Goal: Task Accomplishment & Management: Use online tool/utility

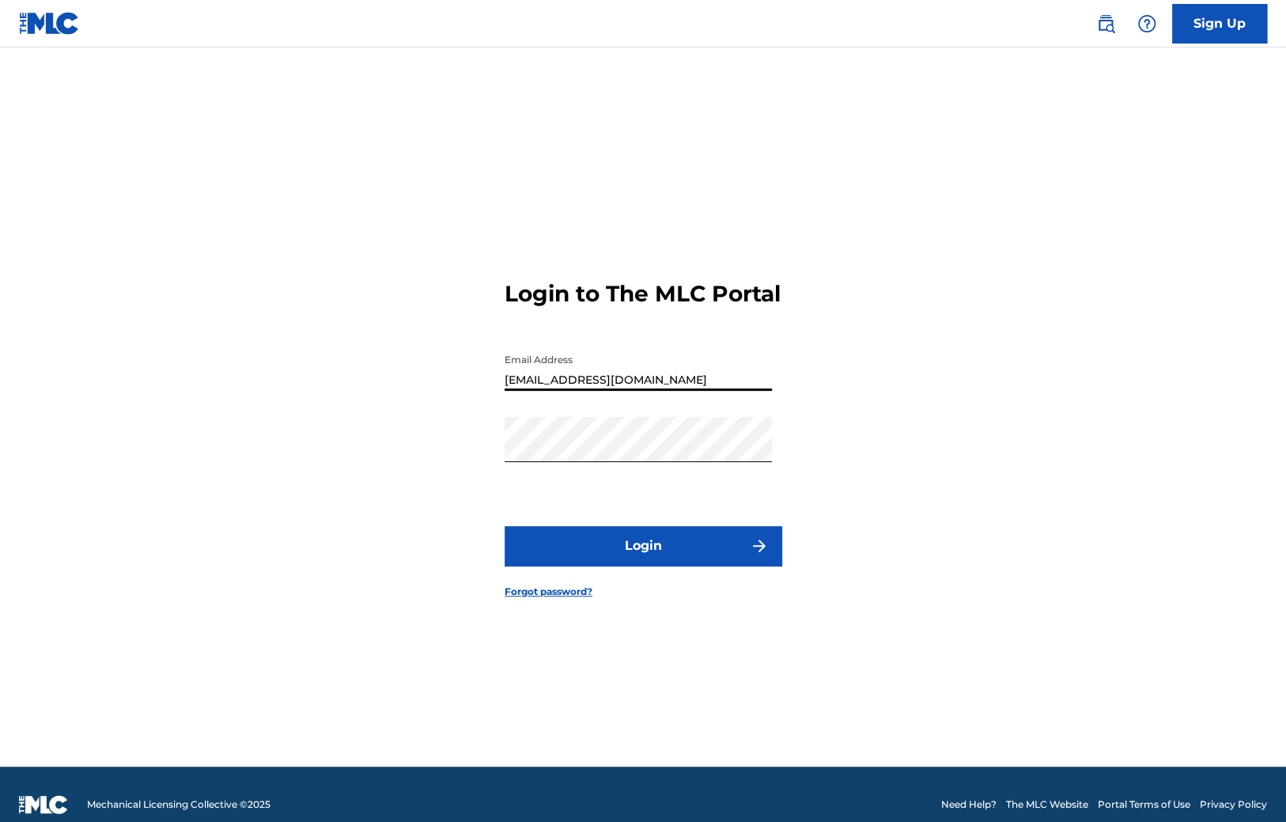
type input "[EMAIL_ADDRESS][DOMAIN_NAME]"
click at [609, 530] on form "Login to The MLC Portal Email Address Duke.McTesterson@gmail.com Password Login…" at bounding box center [643, 427] width 277 height 680
click at [619, 548] on button "Login" at bounding box center [643, 546] width 277 height 40
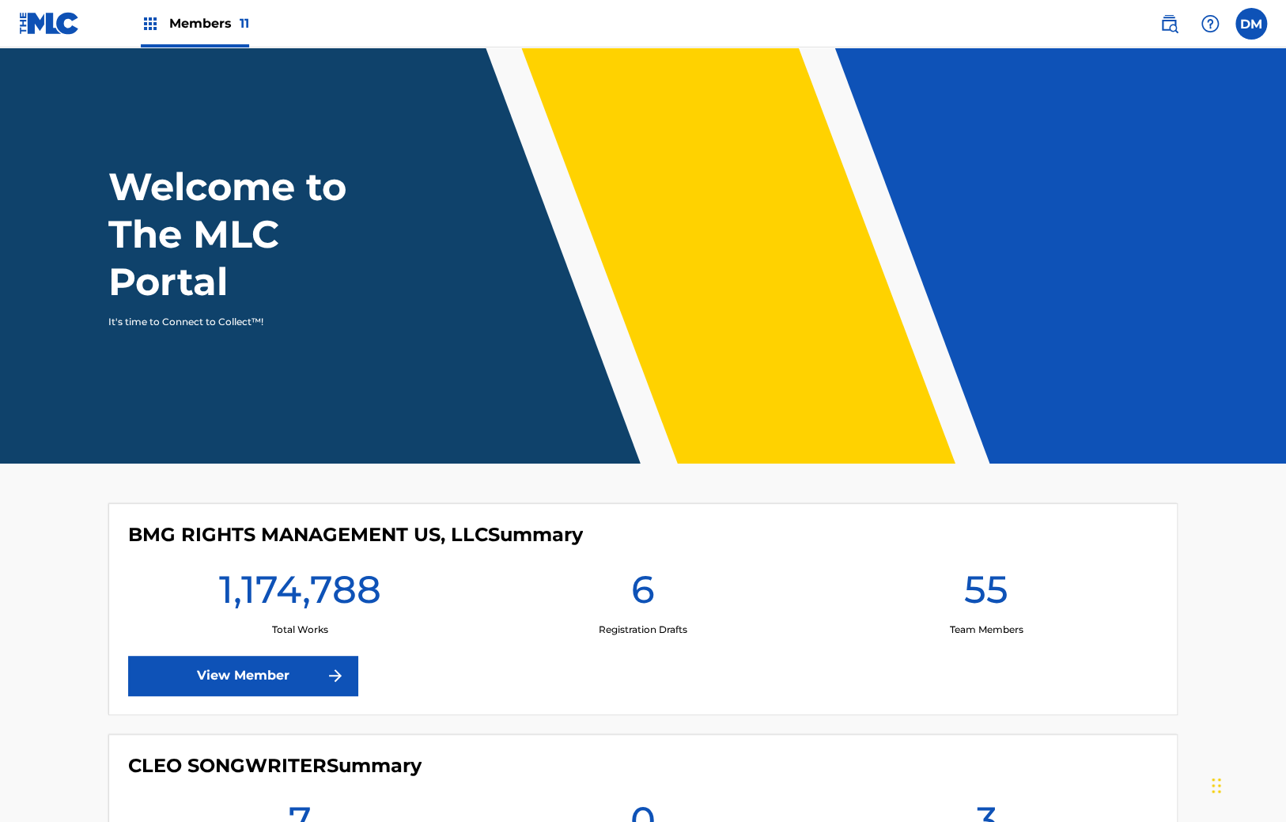
click at [258, 682] on link "View Member" at bounding box center [242, 676] width 229 height 40
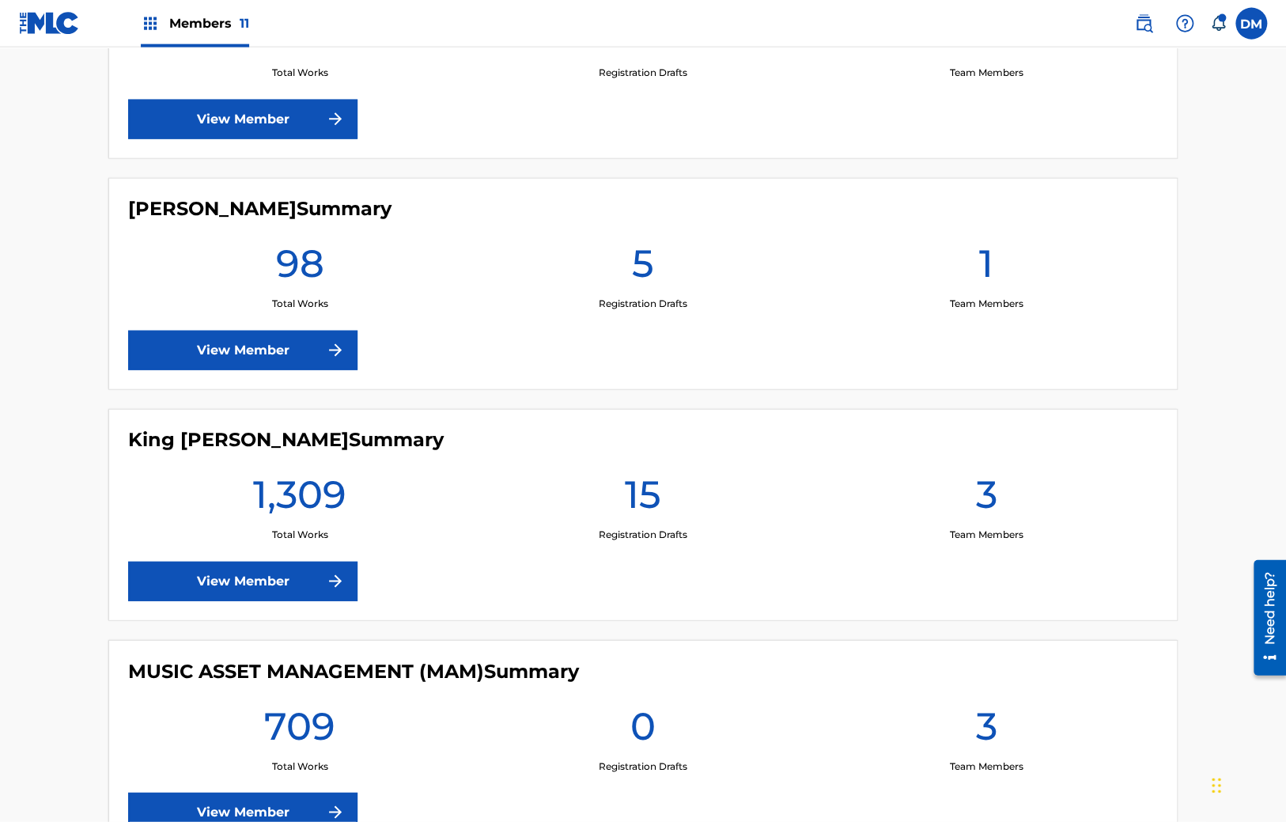
scroll to position [1085, 0]
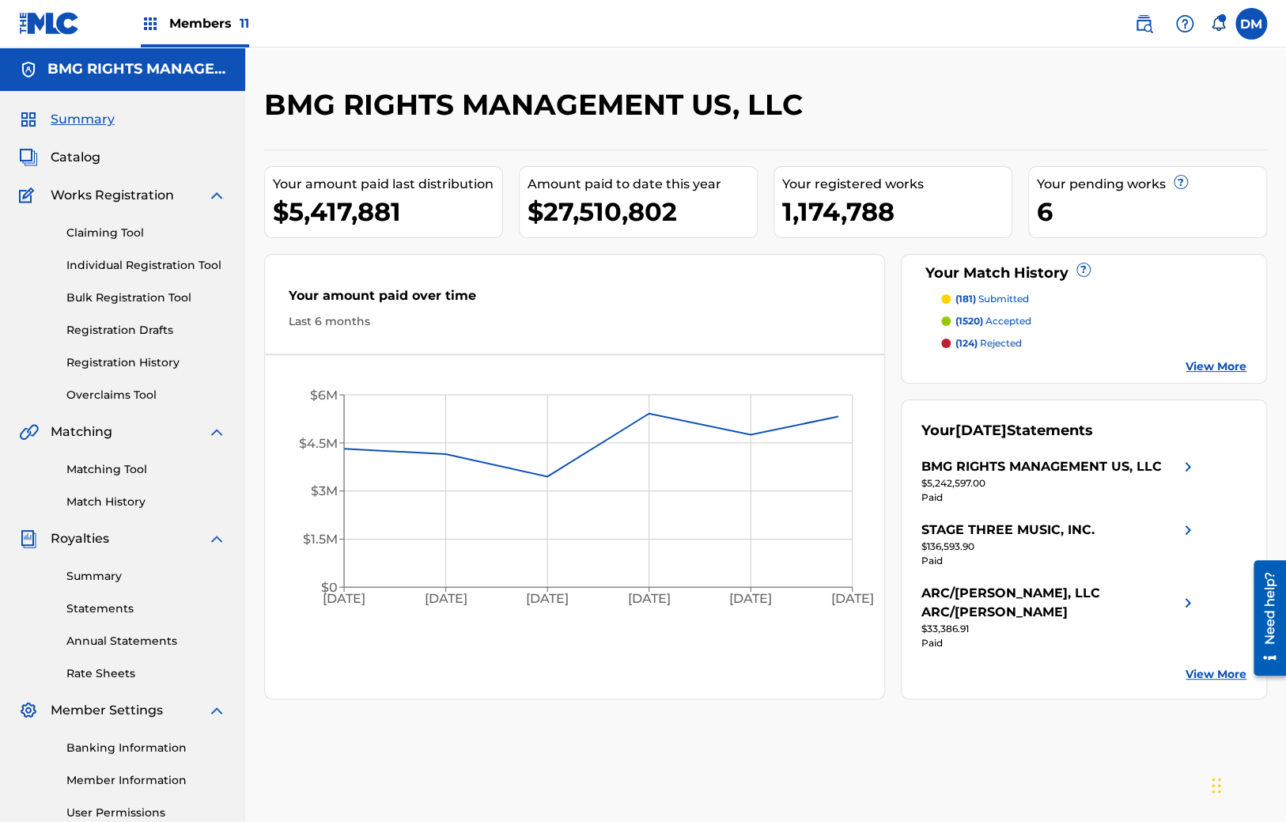
click at [110, 388] on link "Overclaims Tool" at bounding box center [146, 395] width 160 height 17
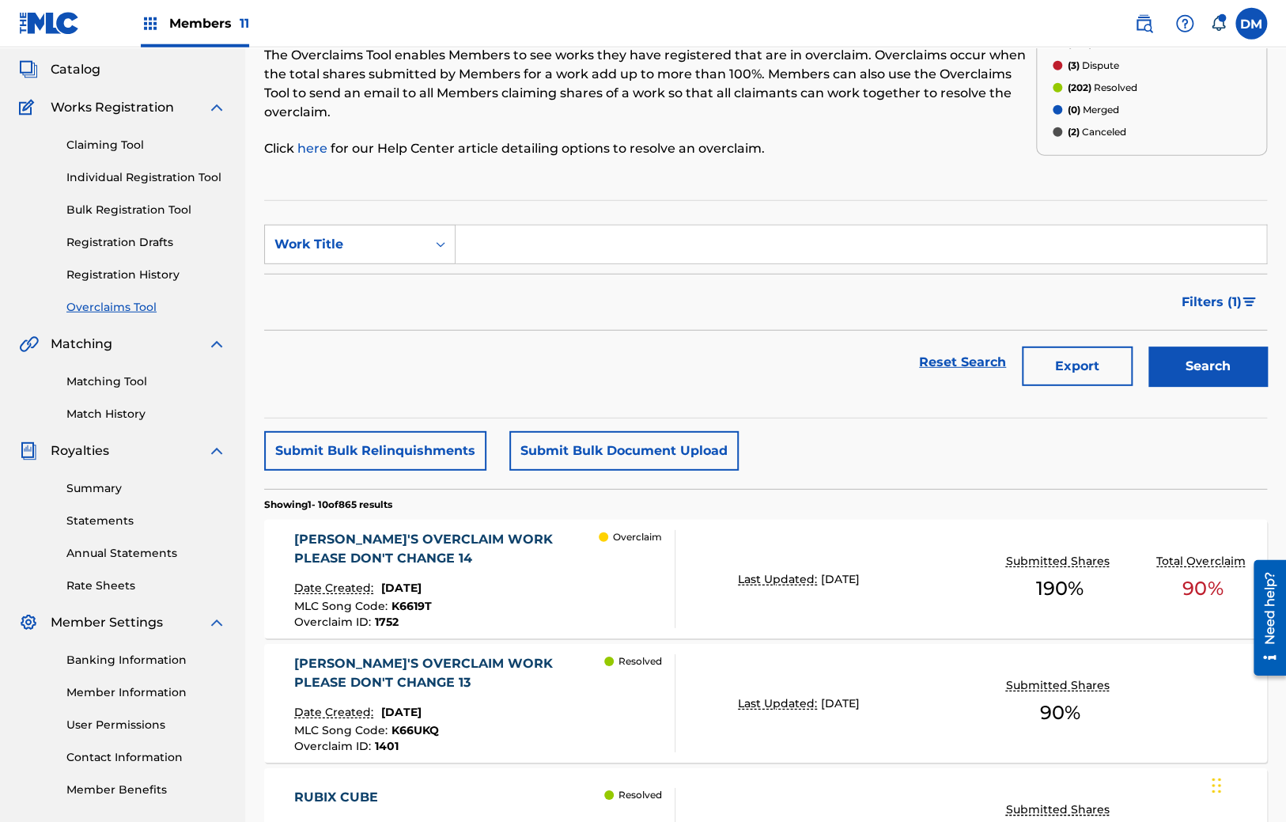
scroll to position [167, 0]
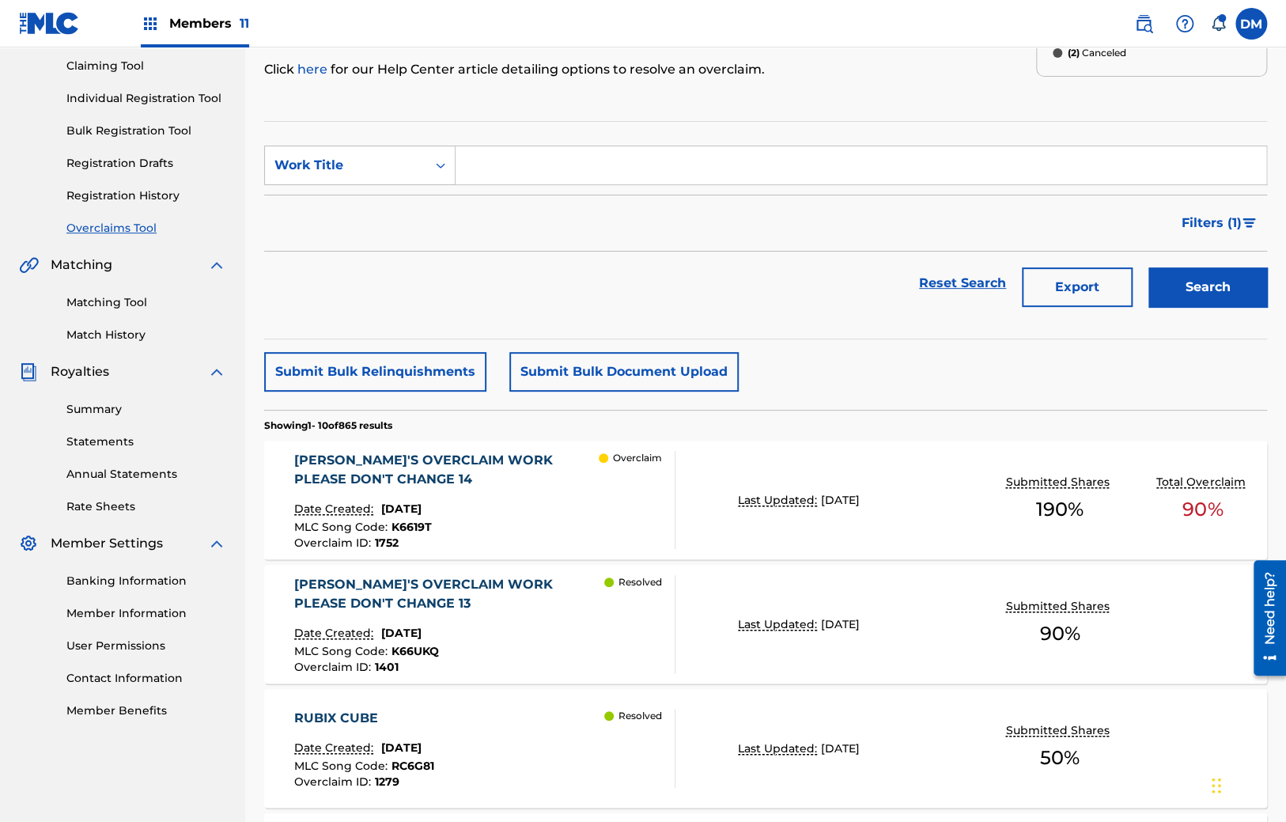
click at [625, 352] on button "Submit Bulk Document Upload" at bounding box center [623, 372] width 229 height 40
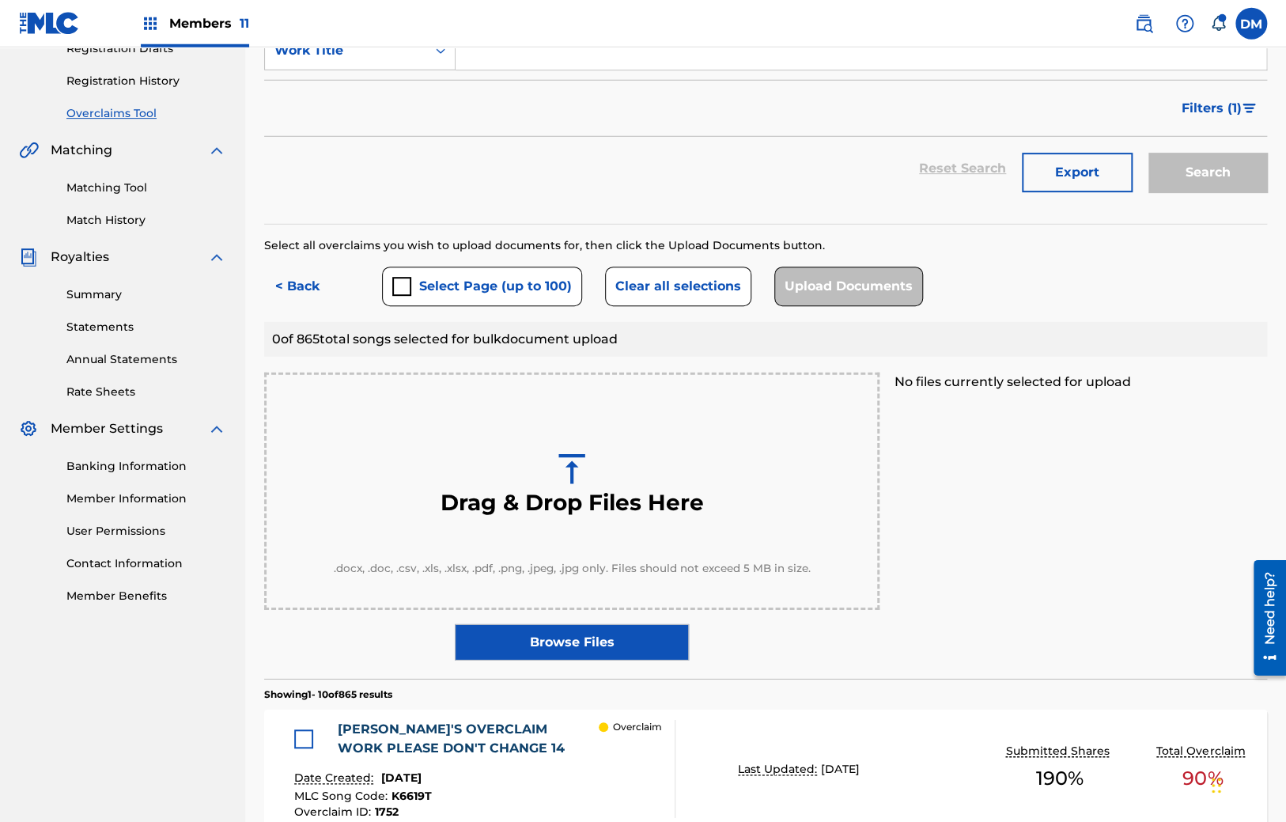
scroll to position [250, 0]
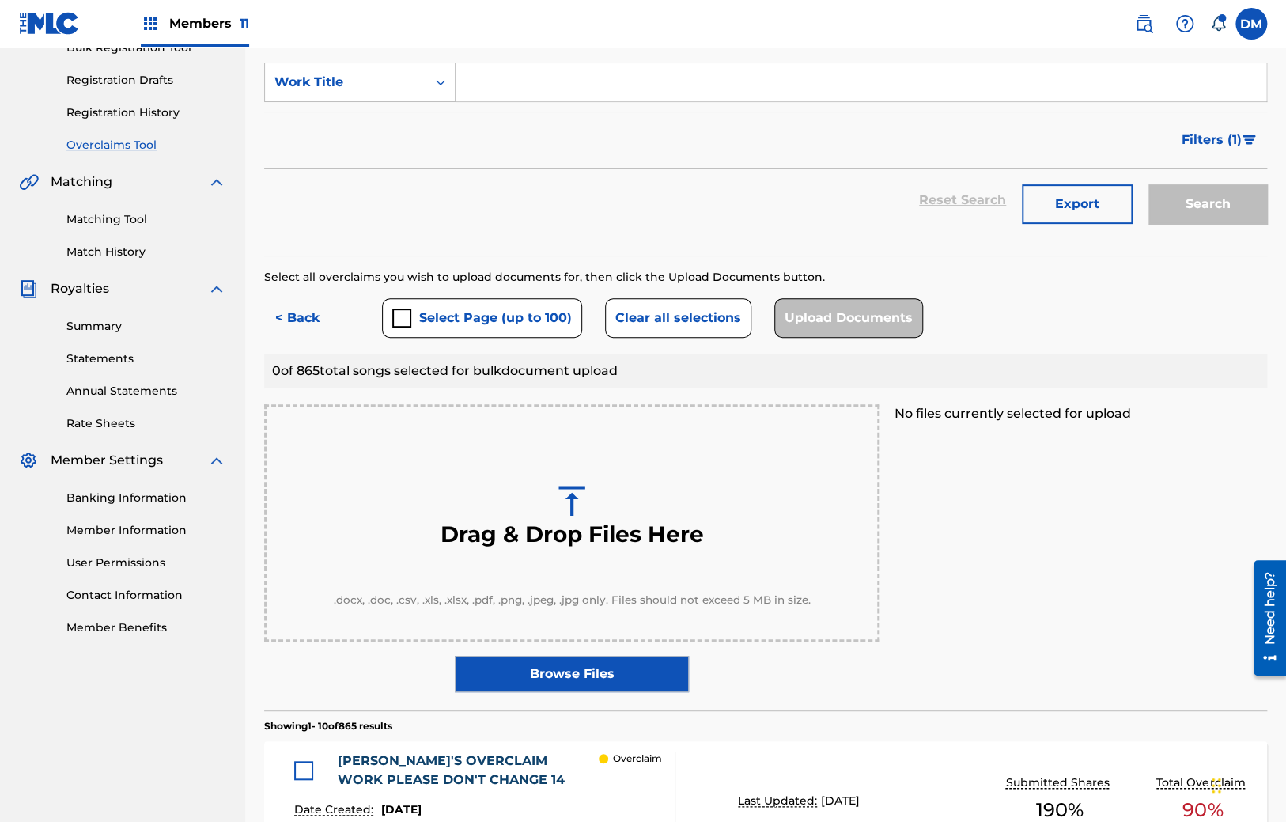
click at [492, 319] on button "Select Page (up to 100)" at bounding box center [482, 318] width 200 height 40
click at [491, 320] on button "Select Page (up to 100)" at bounding box center [482, 318] width 200 height 40
click at [486, 330] on button "Select Page (up to 100)" at bounding box center [482, 318] width 200 height 40
click at [484, 328] on button "Select Page (up to 100)" at bounding box center [482, 318] width 200 height 40
click at [466, 325] on button "Select Page (up to 100)" at bounding box center [482, 318] width 200 height 40
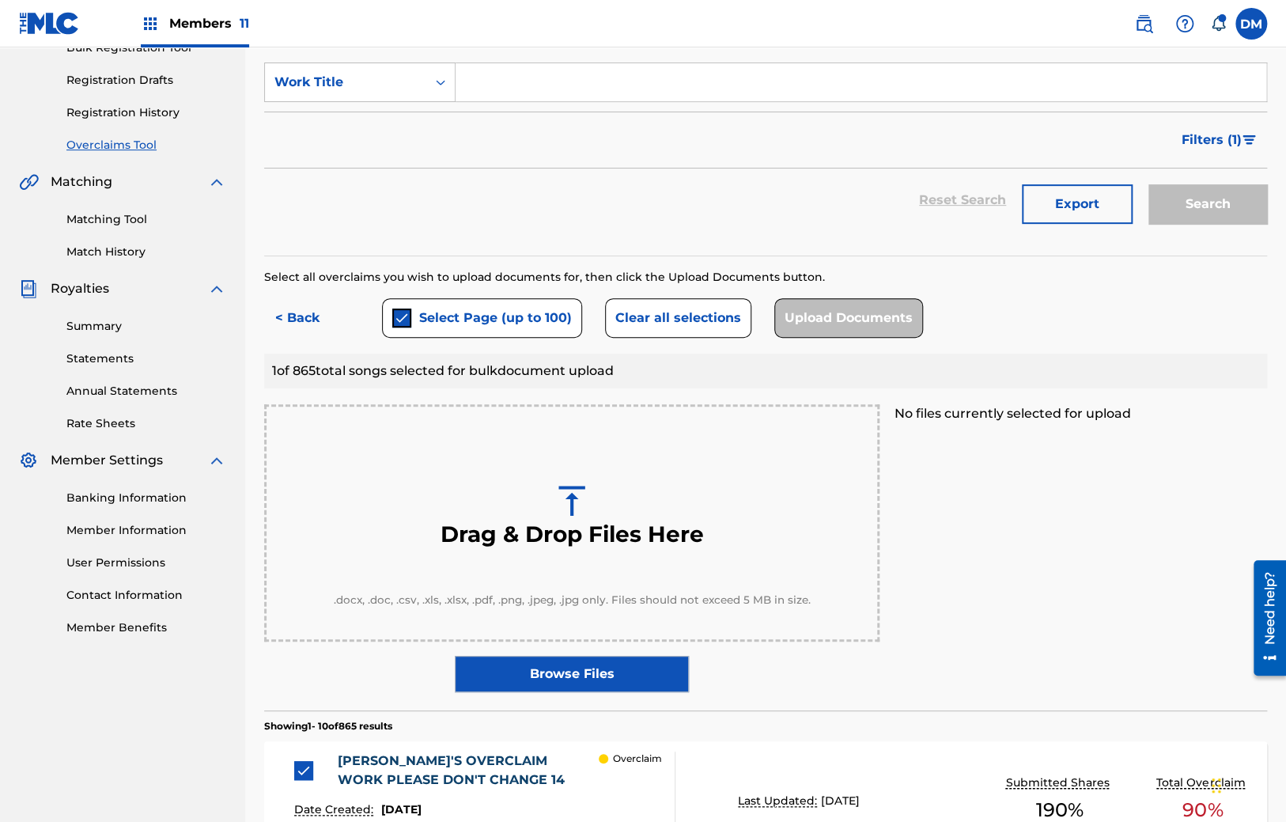
click at [658, 314] on button "Clear all selections" at bounding box center [678, 318] width 146 height 40
click at [511, 331] on button "Select Page (up to 100)" at bounding box center [482, 318] width 200 height 40
click at [452, 321] on button "Select Page (up to 100)" at bounding box center [482, 318] width 200 height 40
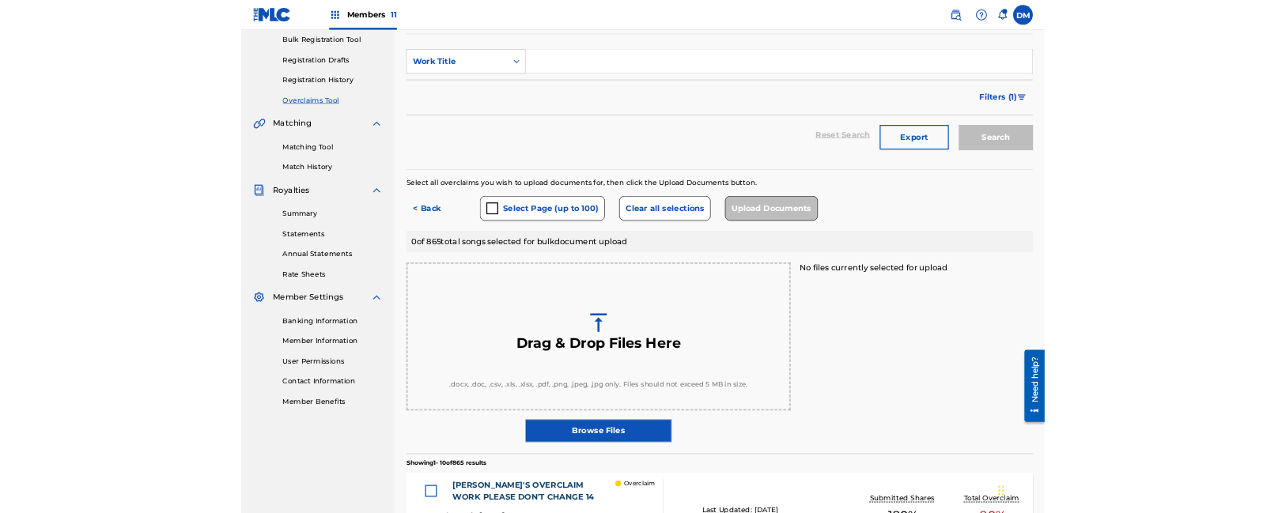
scroll to position [0, 0]
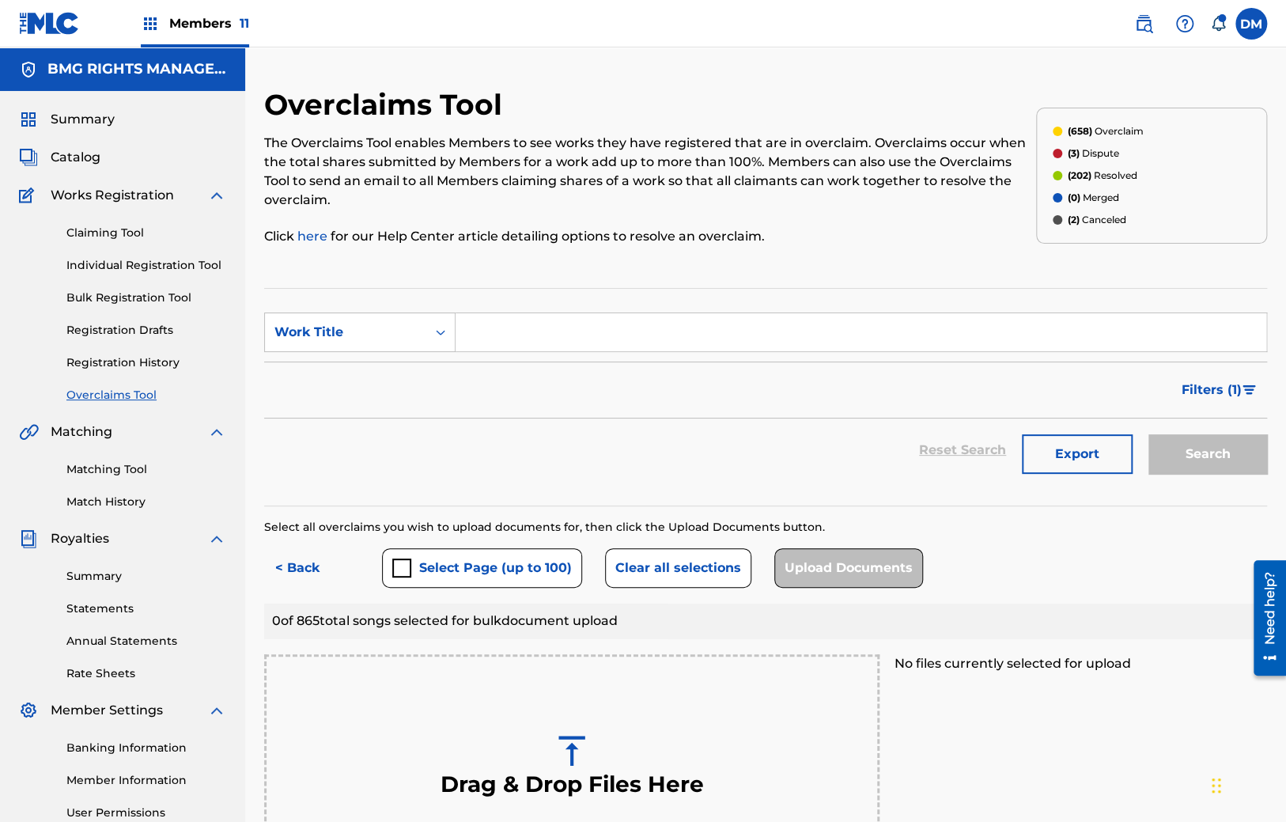
click at [448, 417] on div "Filters ( 1 )" at bounding box center [765, 390] width 1003 height 57
click at [99, 666] on link "Rate Sheets" at bounding box center [146, 673] width 160 height 17
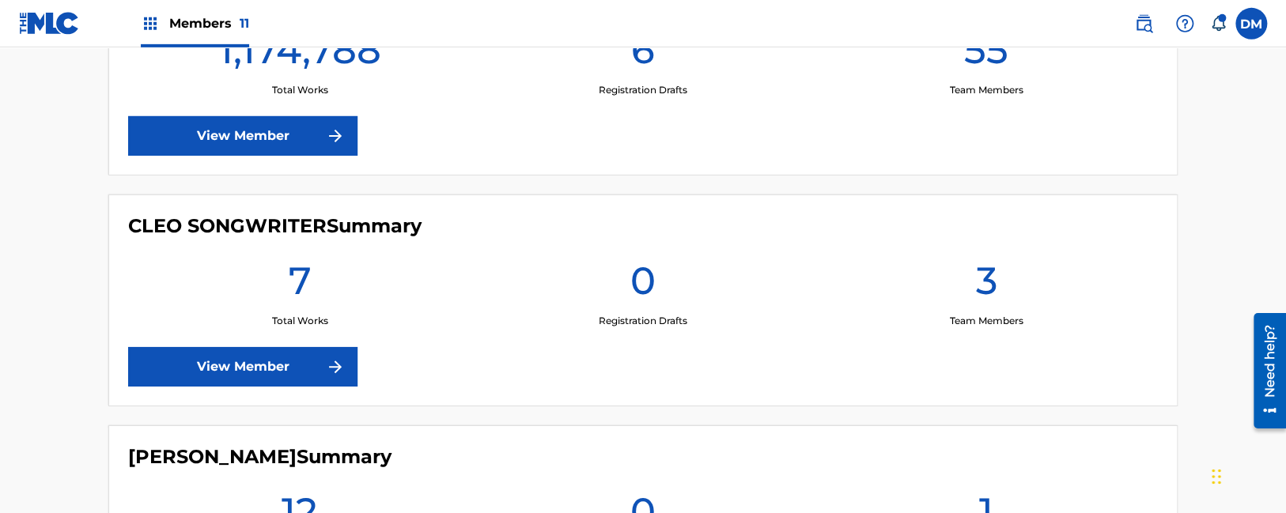
scroll to position [585, 0]
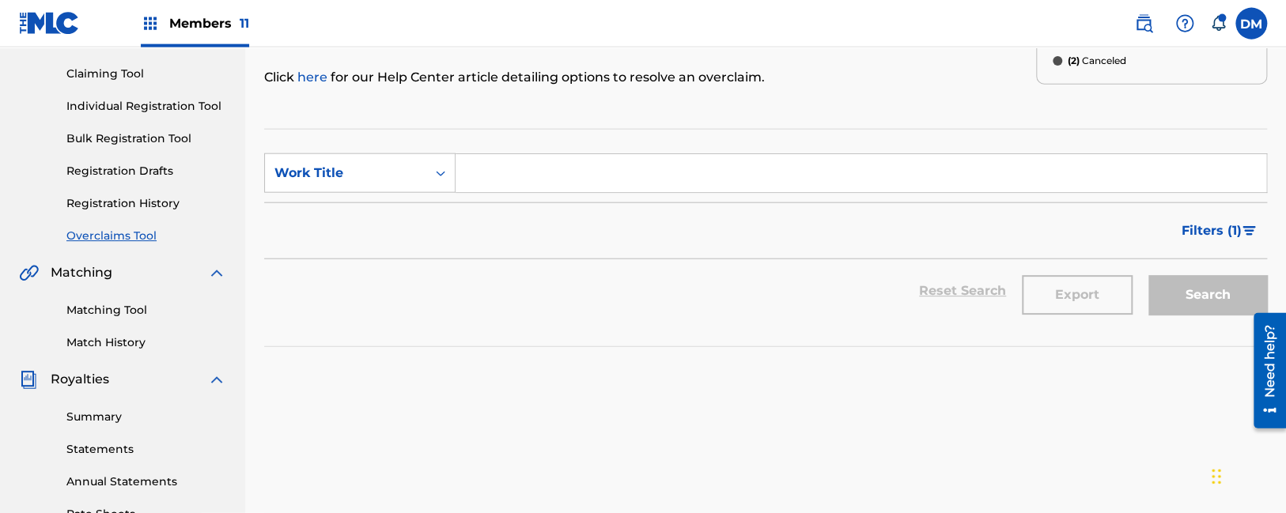
scroll to position [250, 0]
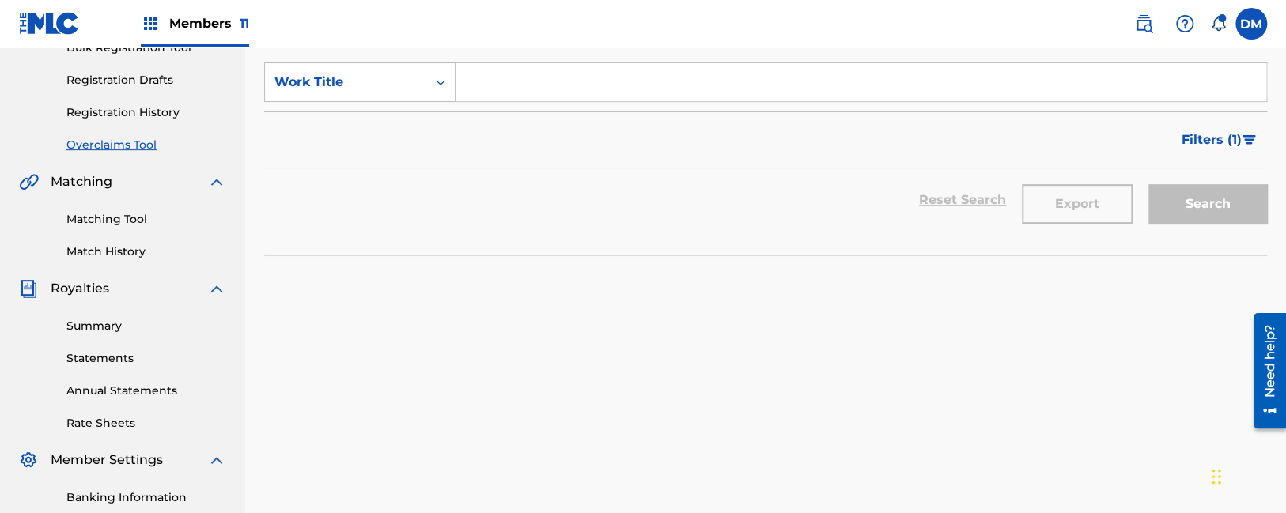
click at [103, 419] on link "Rate Sheets" at bounding box center [146, 423] width 160 height 17
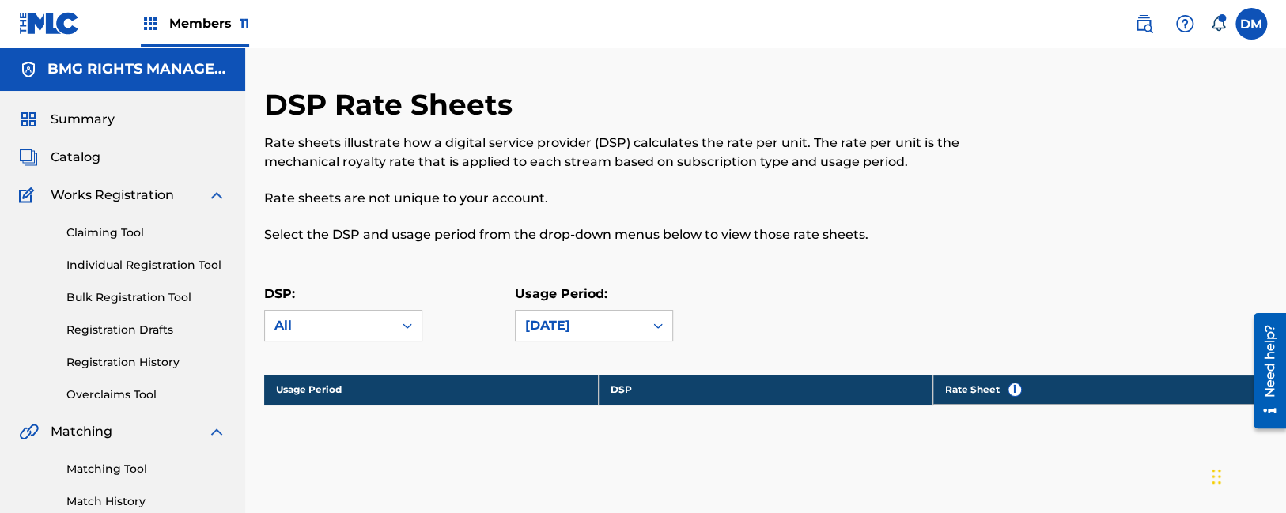
click at [397, 229] on p "Select the DSP and usage period from the drop-down menus below to view those ra…" at bounding box center [650, 234] width 772 height 19
click at [88, 357] on link "Registration History" at bounding box center [146, 362] width 160 height 17
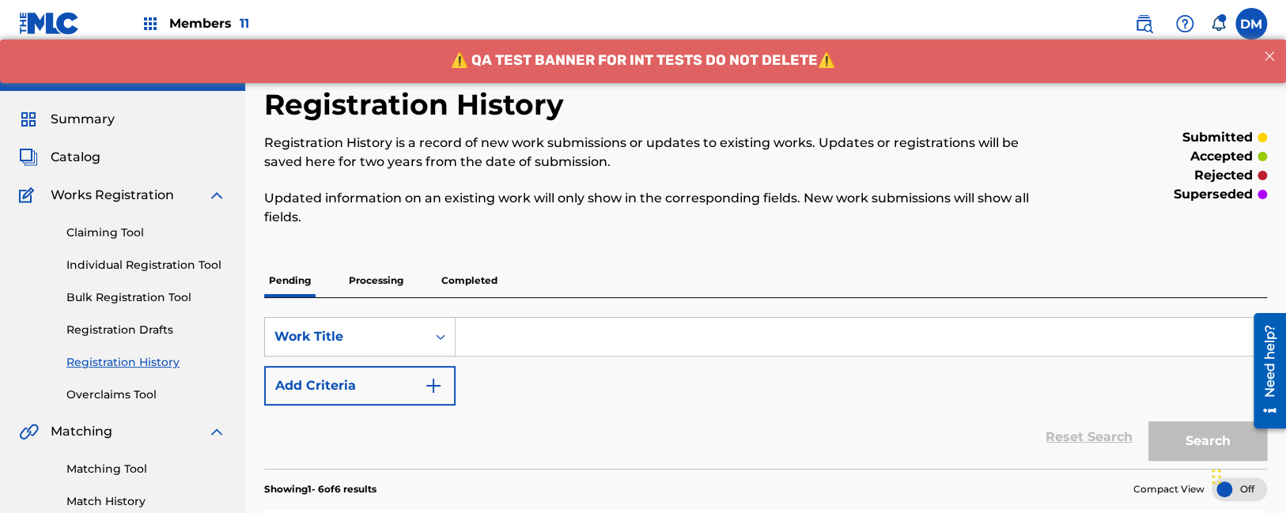
click at [119, 397] on link "Overclaims Tool" at bounding box center [146, 395] width 160 height 17
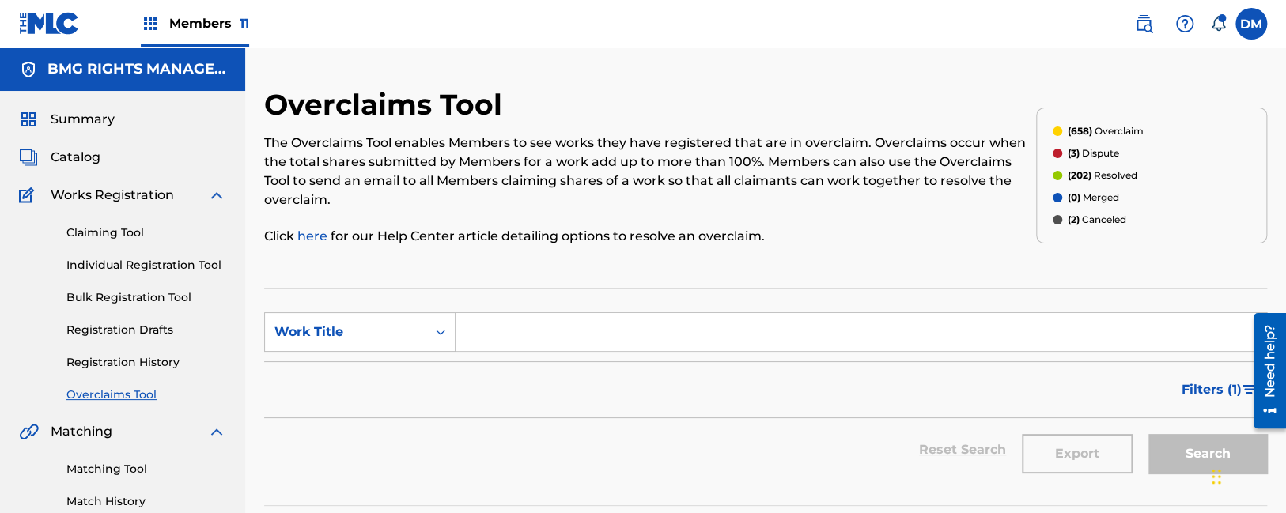
click at [110, 271] on link "Individual Registration Tool" at bounding box center [146, 265] width 160 height 17
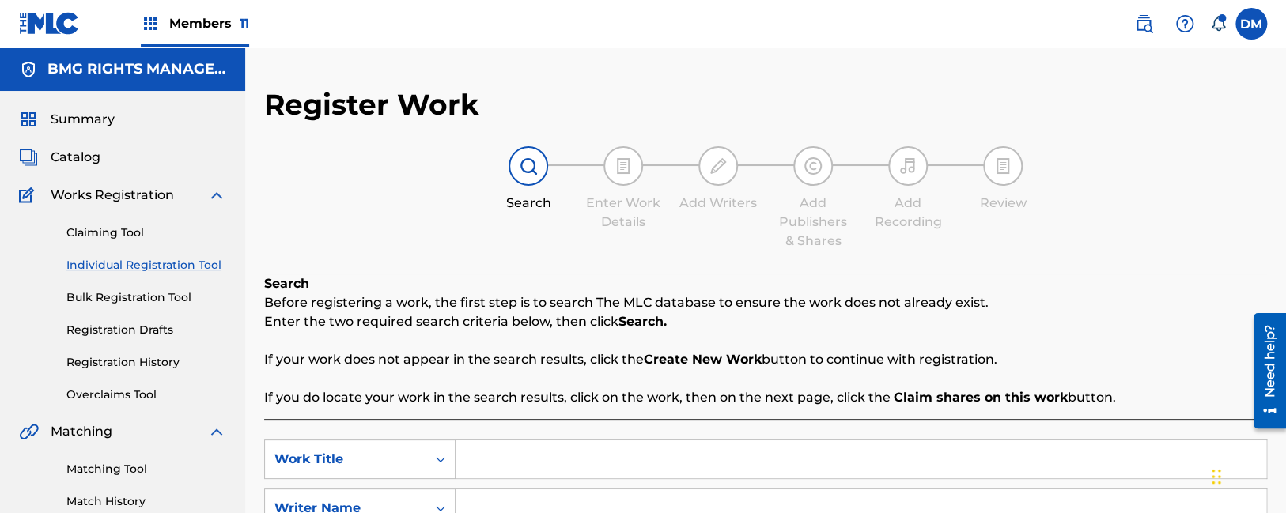
click at [552, 317] on p "Enter the two required search criteria below, then click Search." at bounding box center [765, 322] width 1003 height 19
click at [513, 308] on p "Before registering a work, the first step is to search The MLC database to ensu…" at bounding box center [765, 303] width 1003 height 19
